Goal: Information Seeking & Learning: Learn about a topic

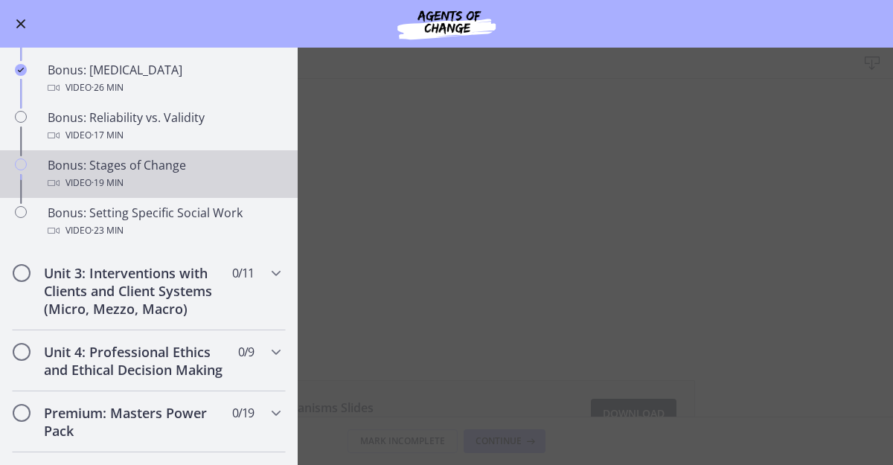
scroll to position [1155, 0]
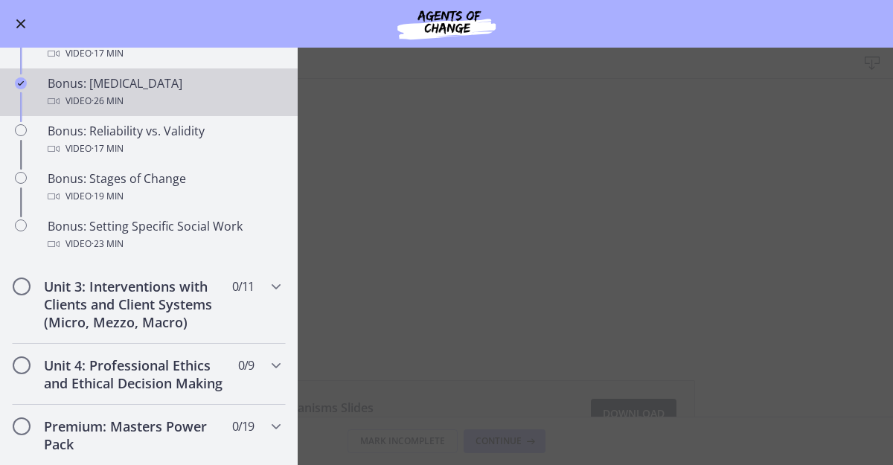
click at [159, 105] on div "Bonus: [MEDICAL_DATA] Video · 26 min" at bounding box center [164, 92] width 232 height 36
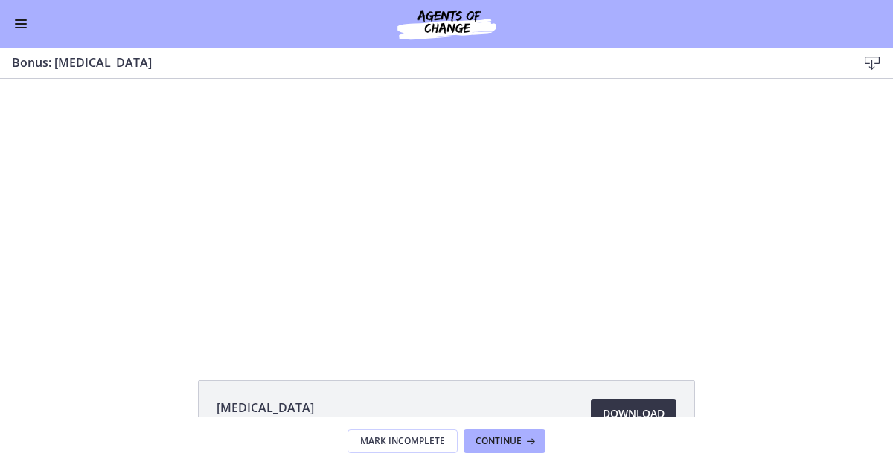
click at [611, 414] on span "Download Opens in a new window" at bounding box center [634, 414] width 62 height 18
click at [14, 28] on button "Enable menu" at bounding box center [21, 24] width 18 height 18
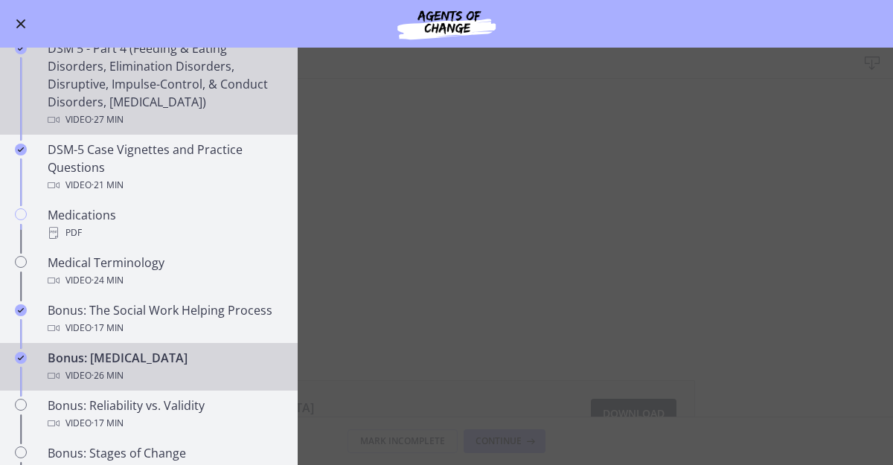
scroll to position [770, 0]
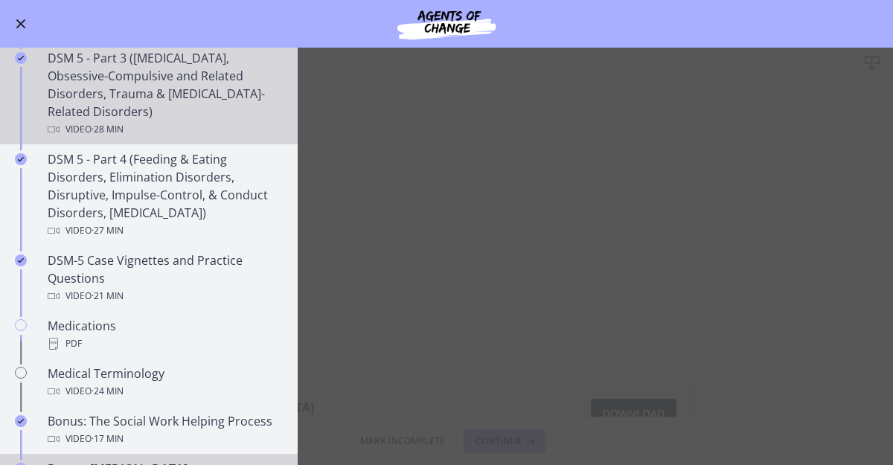
click at [193, 80] on div "DSM 5 - Part 3 ([MEDICAL_DATA], Obsessive-Compulsive and Related Disorders, Tra…" at bounding box center [164, 93] width 232 height 89
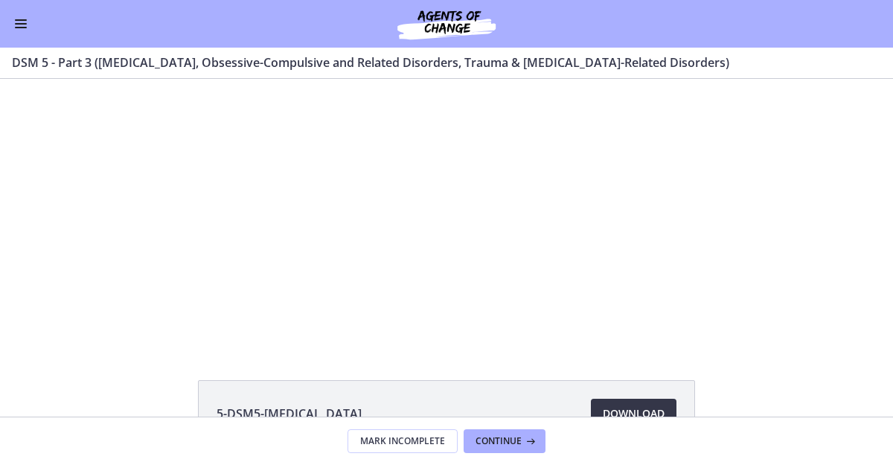
click at [627, 402] on link "Download Opens in a new window" at bounding box center [634, 414] width 86 height 30
click at [24, 27] on span "Enable menu" at bounding box center [21, 27] width 12 height 1
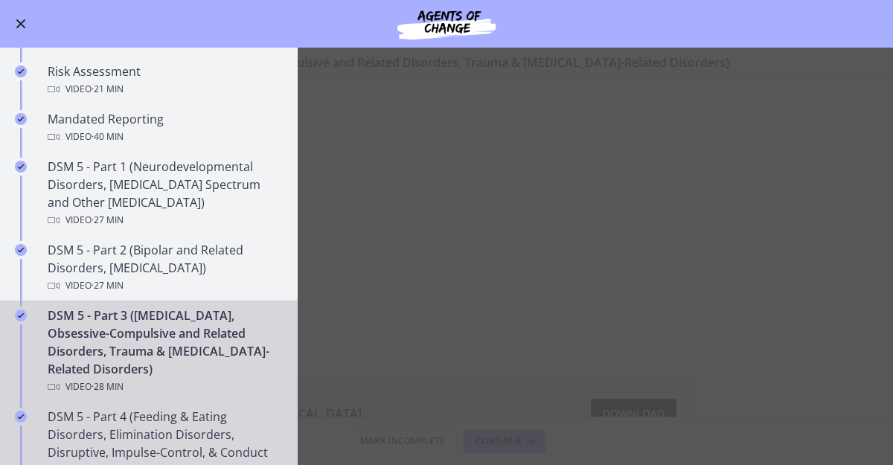
scroll to position [426, 0]
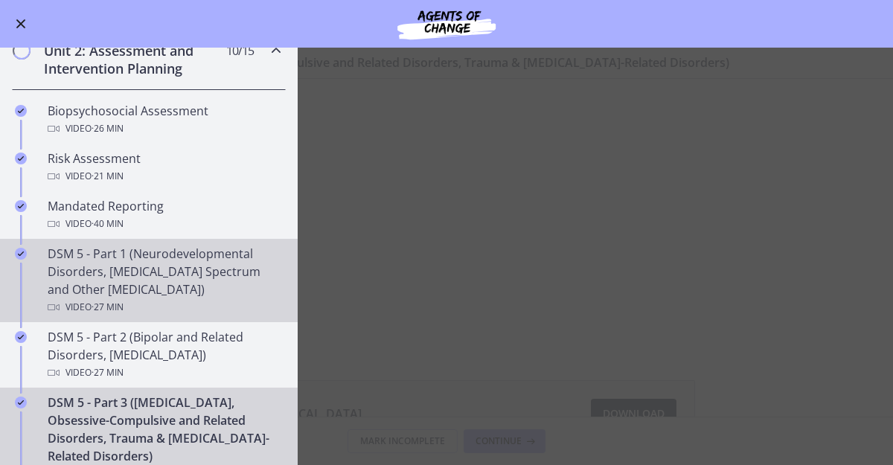
click at [192, 262] on div "DSM 5 - Part 1 (Neurodevelopmental Disorders, [MEDICAL_DATA] Spectrum and Other…" at bounding box center [164, 280] width 232 height 71
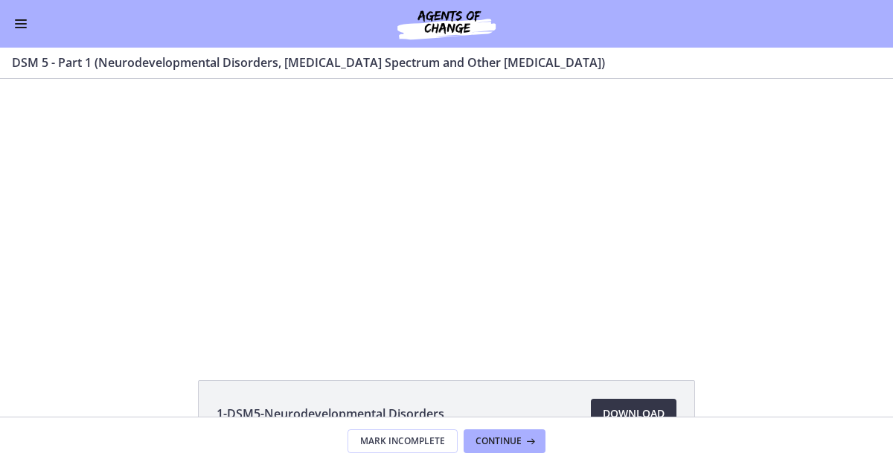
click at [612, 410] on span "Download Opens in a new window" at bounding box center [634, 414] width 62 height 18
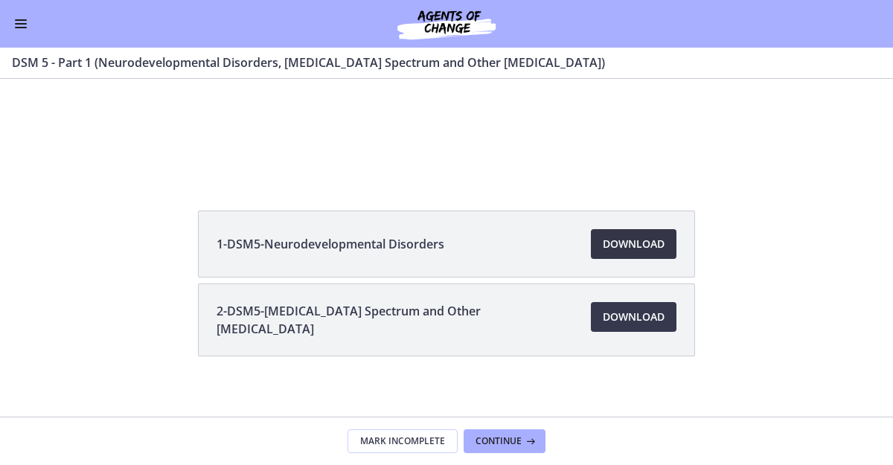
scroll to position [181, 0]
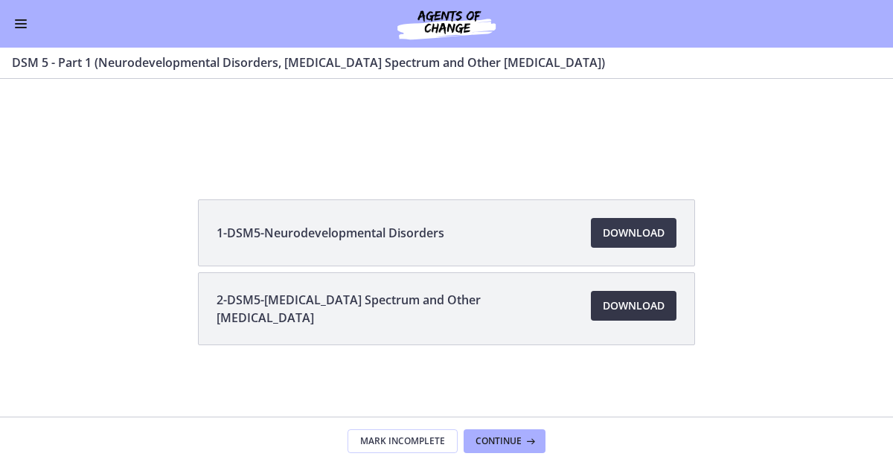
click at [634, 306] on span "Download Opens in a new window" at bounding box center [634, 306] width 62 height 18
click at [13, 22] on button "Enable menu" at bounding box center [21, 24] width 18 height 18
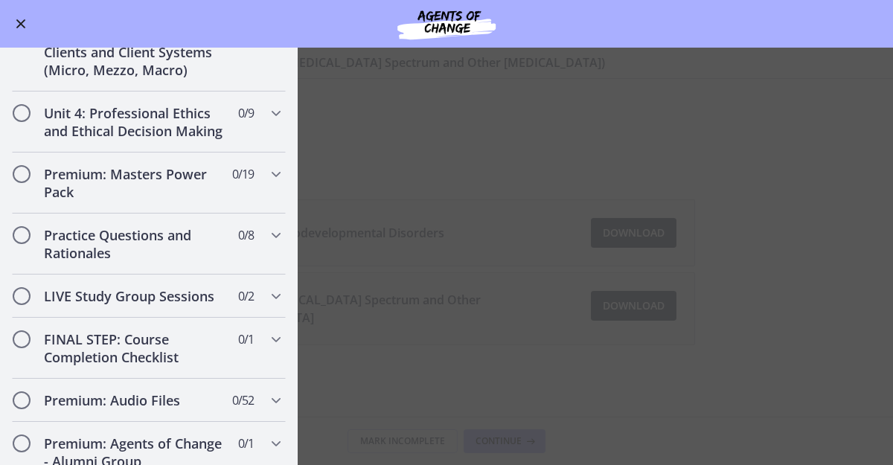
scroll to position [1283, 0]
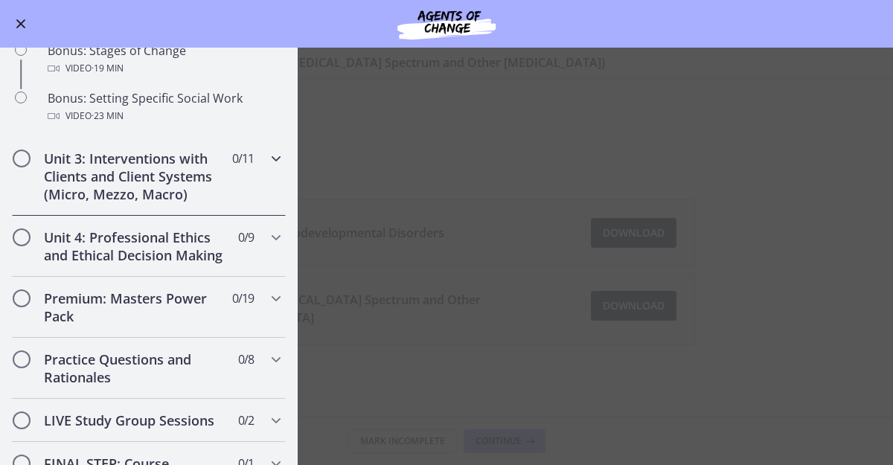
click at [211, 191] on h2 "Unit 3: Interventions with Clients and Client Systems (Micro, Mezzo, Macro)" at bounding box center [135, 177] width 182 height 54
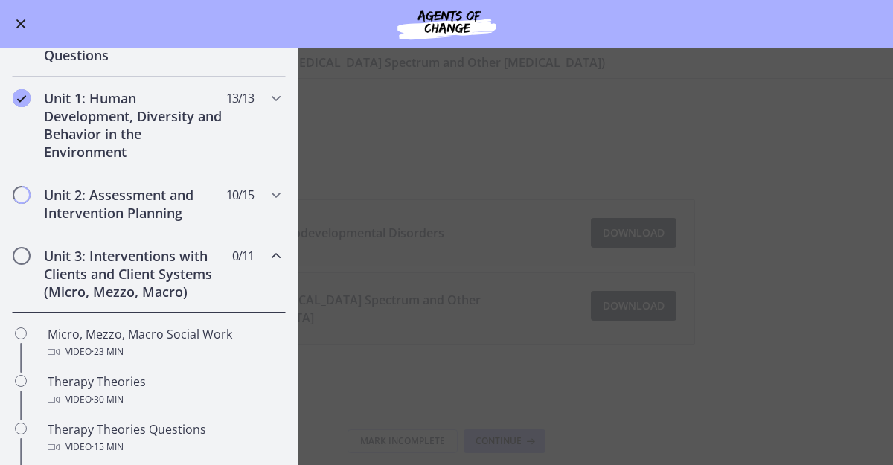
scroll to position [281, 0]
click at [239, 116] on div "Unit 1: Human Development, Diversity and Behavior in the Environment 13 / 13 Co…" at bounding box center [149, 125] width 274 height 97
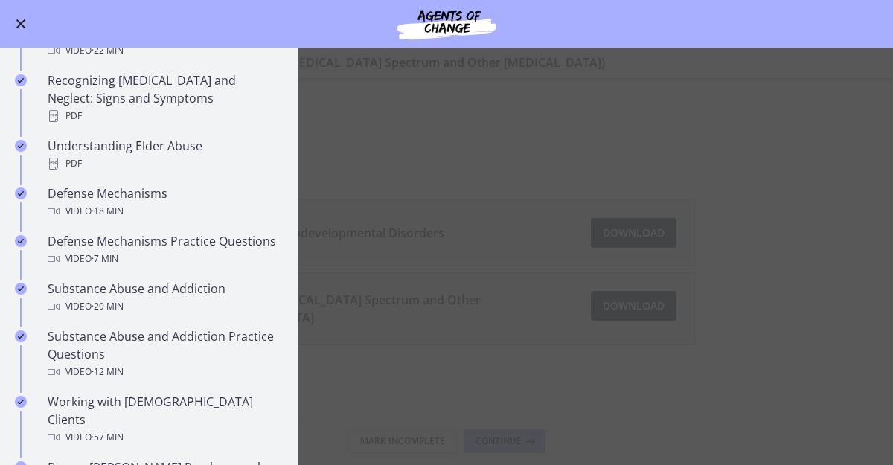
scroll to position [741, 0]
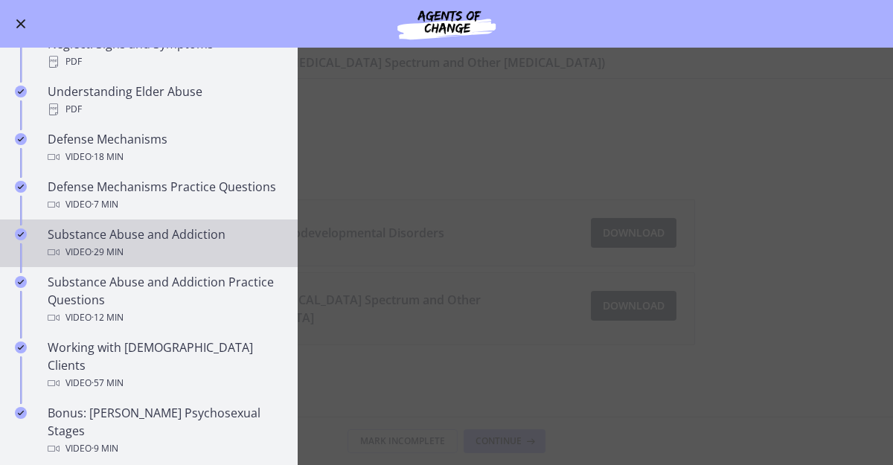
click at [202, 231] on div "Substance Abuse and Addiction Video · 29 min" at bounding box center [164, 243] width 232 height 36
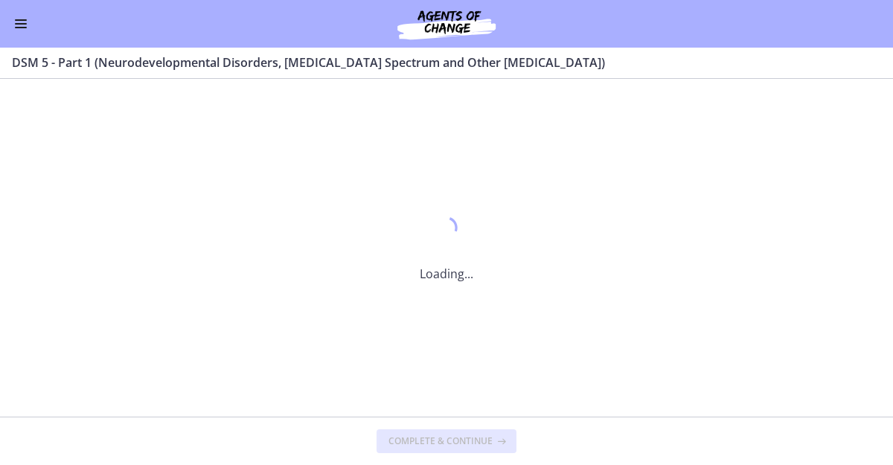
scroll to position [0, 0]
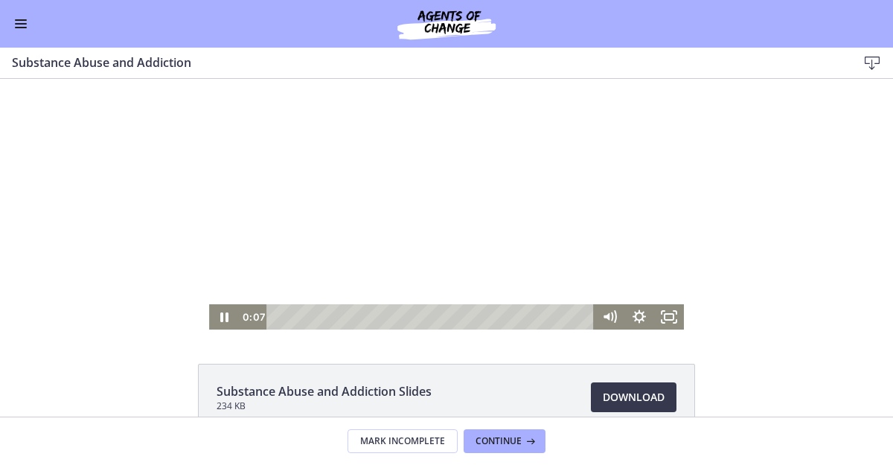
scroll to position [17, 0]
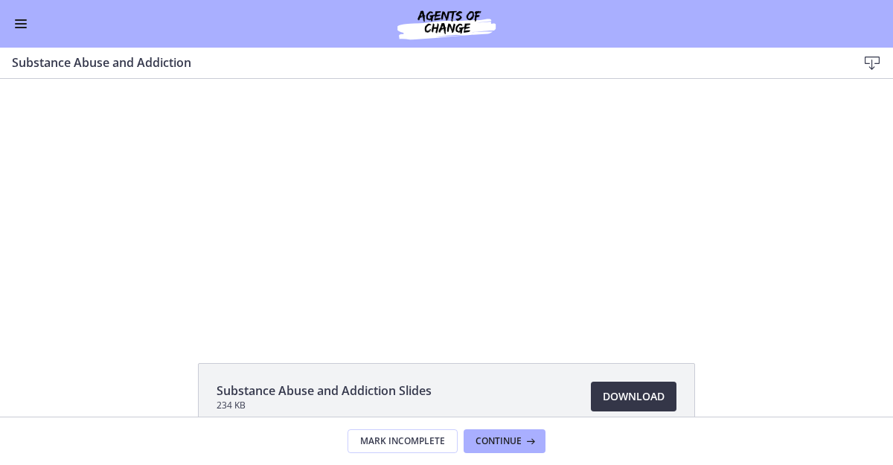
click at [637, 402] on span "Download Opens in a new window" at bounding box center [634, 397] width 62 height 18
